Goal: Information Seeking & Learning: Learn about a topic

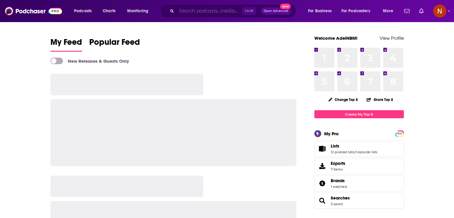
click at [209, 14] on input "Search podcasts, credits, & more..." at bounding box center [209, 11] width 66 height 10
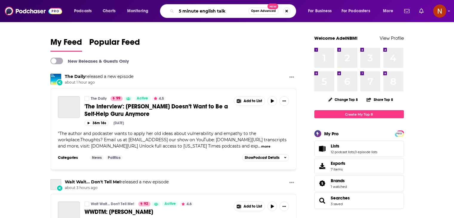
type input "5 minute english talk"
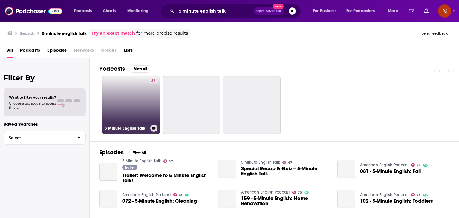
click at [122, 100] on link "47 5 Minute English Talk" at bounding box center [131, 105] width 58 height 58
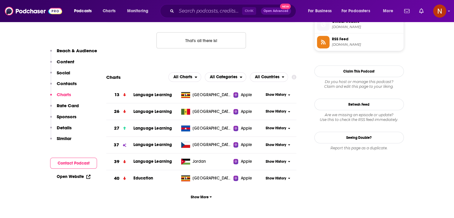
scroll to position [502, 0]
click at [202, 198] on span "Show More" at bounding box center [201, 197] width 21 height 4
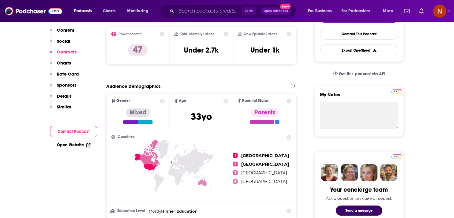
scroll to position [0, 0]
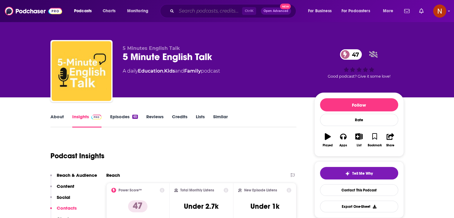
click at [187, 9] on input "Search podcasts, credits, & more..." at bounding box center [209, 11] width 66 height 10
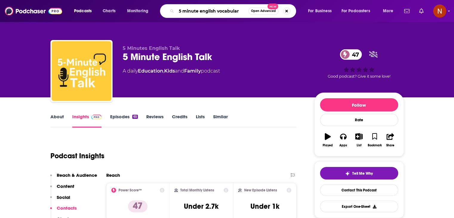
type input "5 minute english vocabulary"
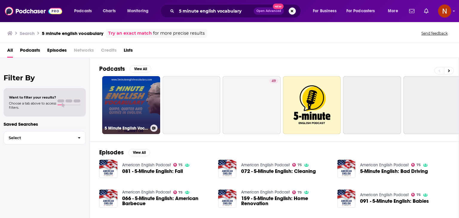
click at [130, 93] on link "5 Minute English Vocabulary" at bounding box center [131, 105] width 58 height 58
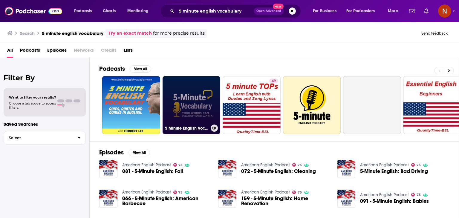
click at [180, 90] on link "5 Minute English Vocabulary Show" at bounding box center [191, 105] width 58 height 58
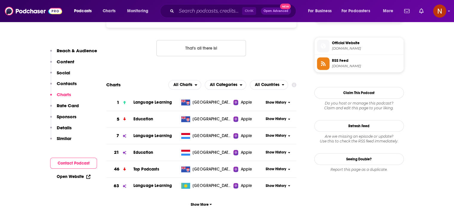
scroll to position [506, 0]
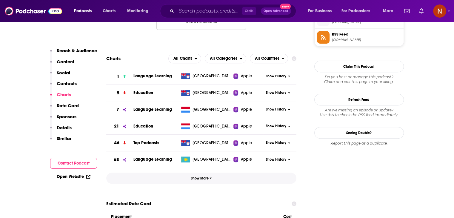
click at [209, 180] on span "Show More" at bounding box center [201, 178] width 21 height 4
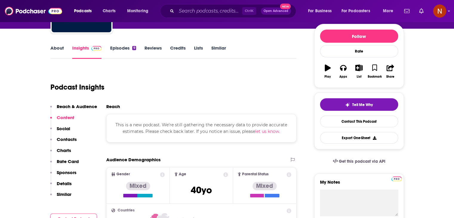
scroll to position [0, 0]
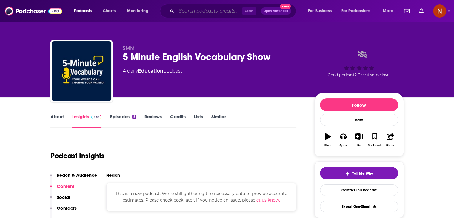
click at [196, 13] on input "Search podcasts, credits, & more..." at bounding box center [209, 11] width 66 height 10
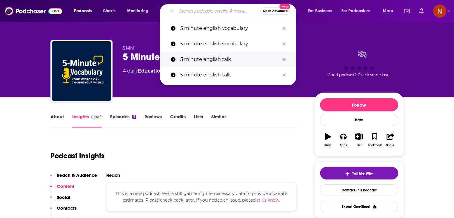
click at [197, 57] on p "5 minute english talk" at bounding box center [229, 60] width 99 height 16
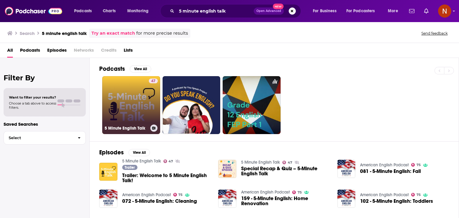
click at [136, 108] on link "47 5 Minute English Talk" at bounding box center [131, 105] width 58 height 58
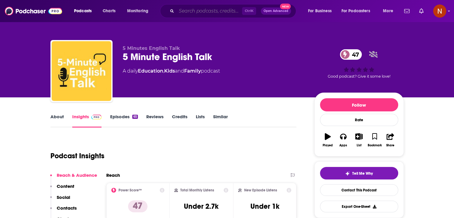
click at [210, 12] on input "Search podcasts, credits, & more..." at bounding box center [209, 11] width 66 height 10
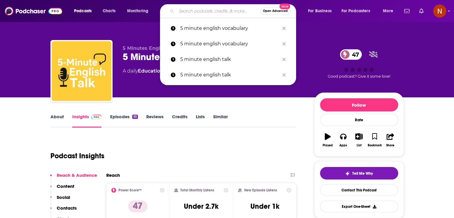
click at [210, 8] on input "Search podcasts, credits, & more..." at bounding box center [218, 11] width 84 height 10
click at [282, 29] on icon "Search podcasts, credits, & more..." at bounding box center [283, 28] width 3 height 3
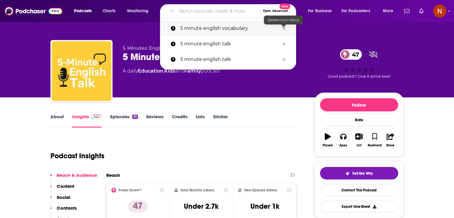
click at [283, 29] on icon "Search podcasts, credits, & more..." at bounding box center [283, 28] width 3 height 3
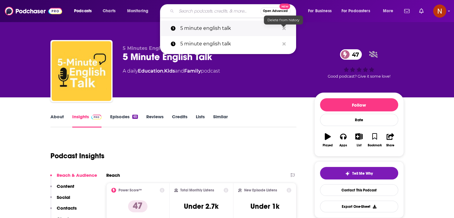
click at [283, 29] on icon "Search podcasts, credits, & more..." at bounding box center [283, 28] width 3 height 3
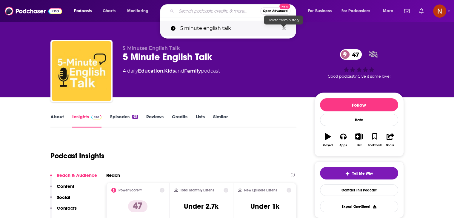
click at [283, 29] on icon "Search podcasts, credits, & more..." at bounding box center [283, 28] width 3 height 3
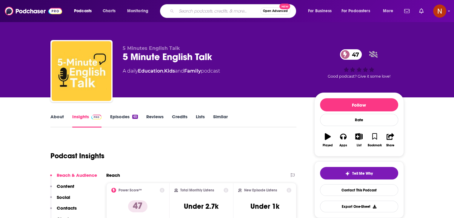
click at [205, 30] on div "5 Minutes English Talk 5 Minute English Talk 47 A daily Education , Kids and Fa…" at bounding box center [227, 48] width 382 height 97
click at [26, 12] on img at bounding box center [33, 10] width 57 height 11
